Goal: Task Accomplishment & Management: Complete application form

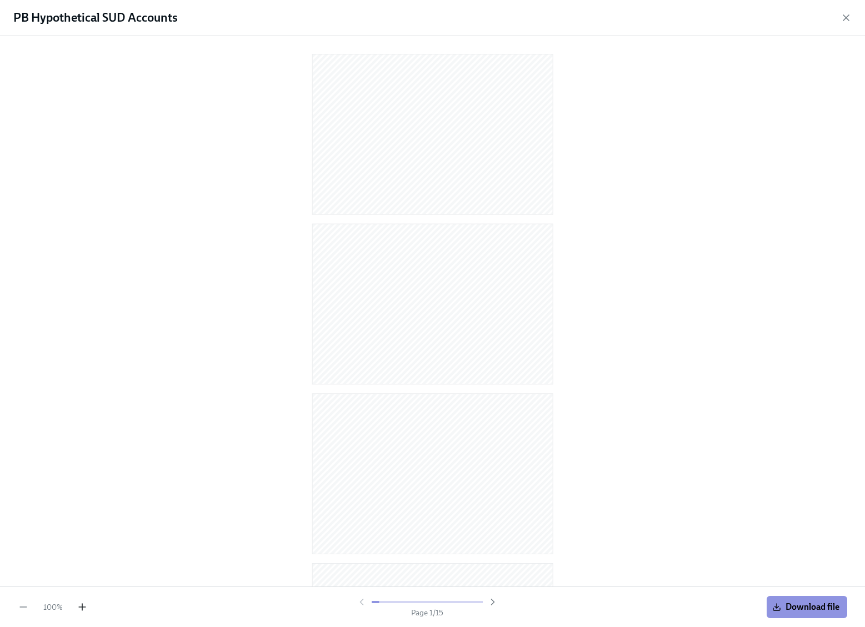
click at [79, 608] on icon "button" at bounding box center [82, 607] width 11 height 11
click at [25, 607] on icon "button" at bounding box center [23, 607] width 7 height 0
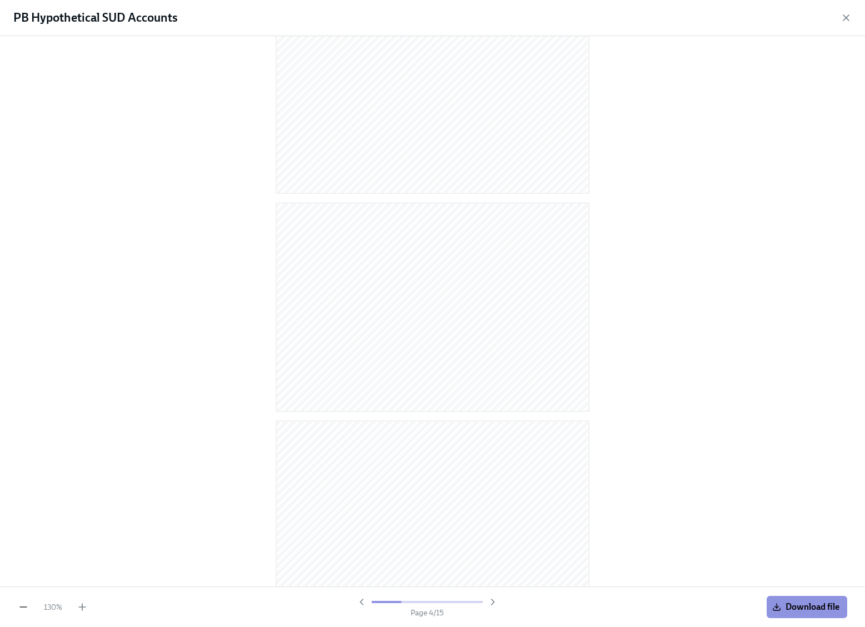
click at [25, 607] on icon "button" at bounding box center [23, 607] width 7 height 0
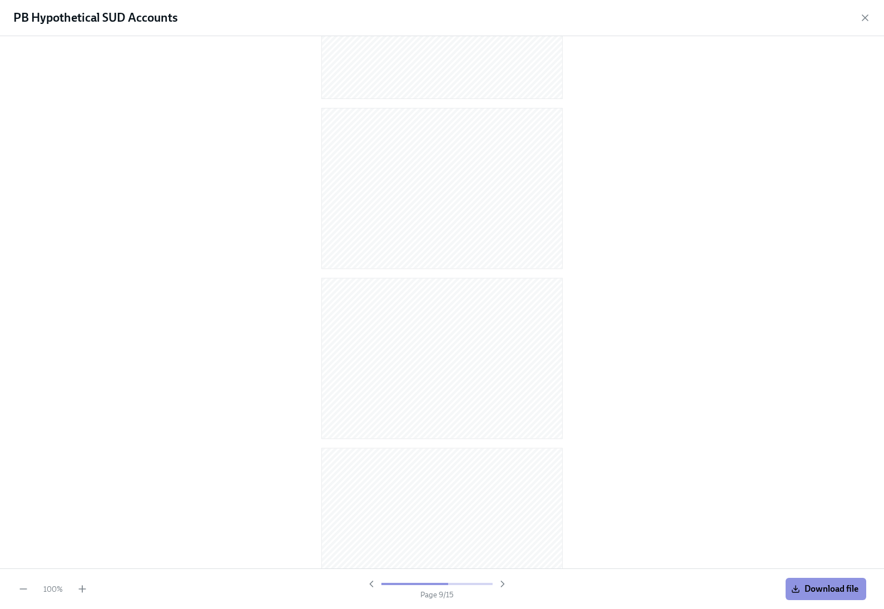
scroll to position [2025, 0]
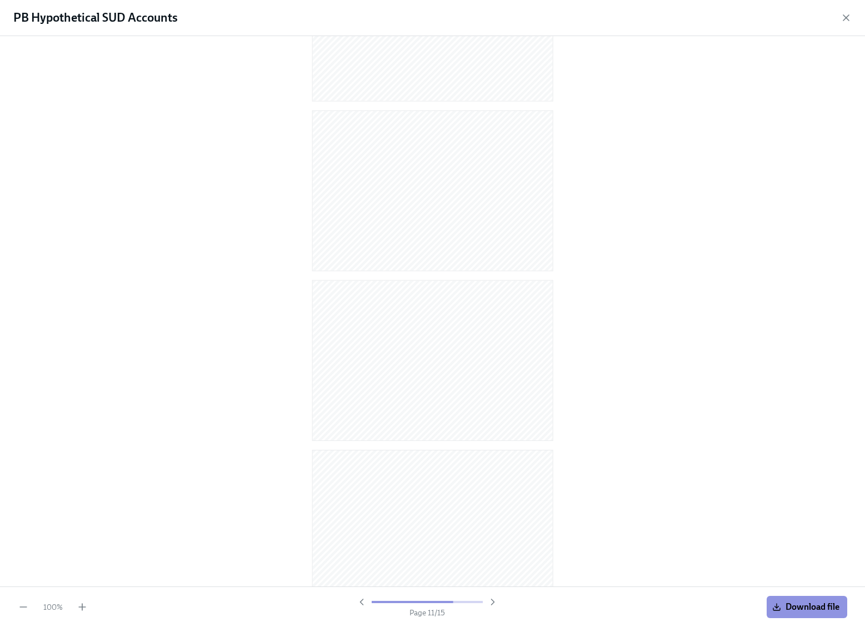
scroll to position [1889, 0]
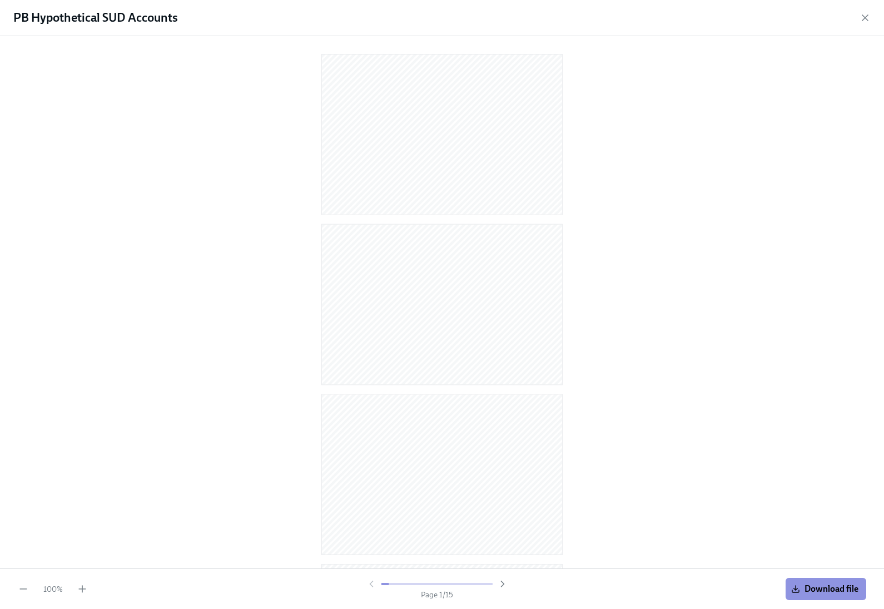
click at [149, 11] on h1 "PB Hypothetical SUD Accounts" at bounding box center [95, 17] width 164 height 17
